Goal: Information Seeking & Learning: Learn about a topic

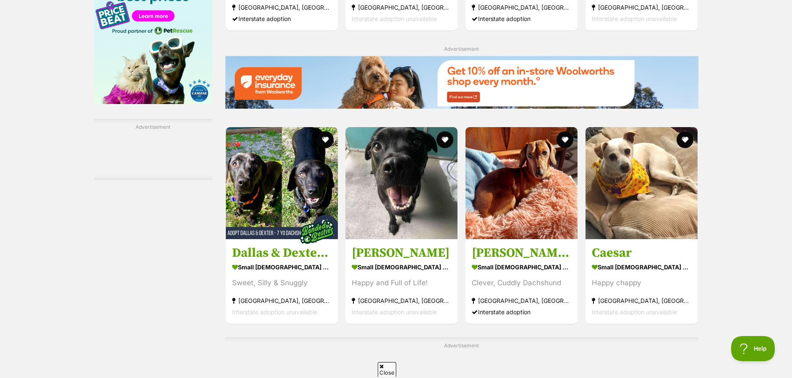
scroll to position [1301, 0]
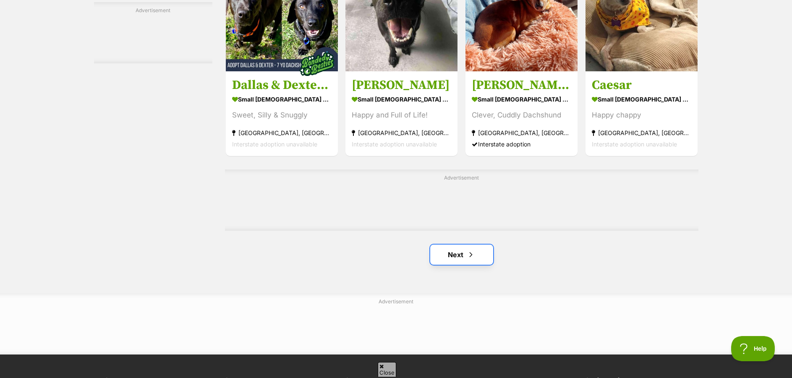
click at [451, 265] on link "Next" at bounding box center [461, 255] width 63 height 20
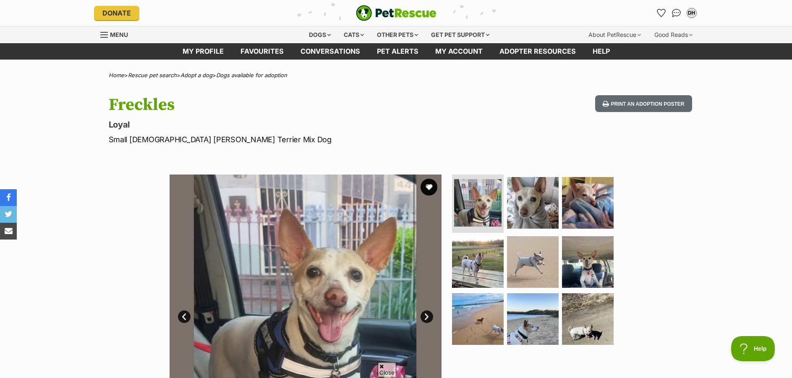
scroll to position [210, 0]
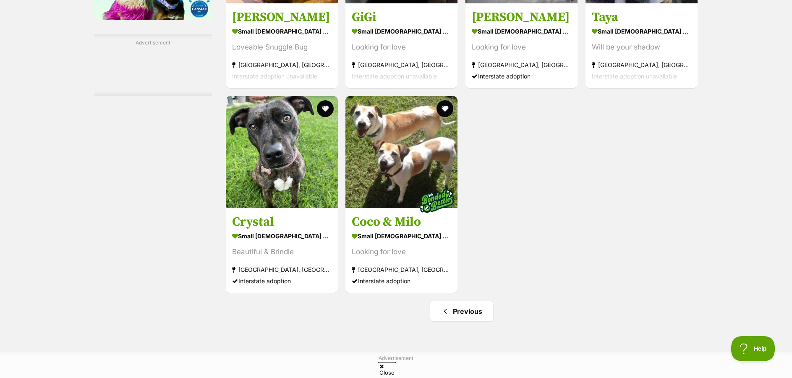
scroll to position [1344, 0]
